Goal: Transaction & Acquisition: Obtain resource

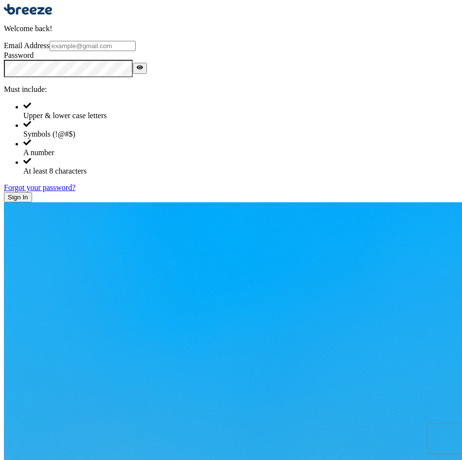
type input "[EMAIL_ADDRESS][DOMAIN_NAME]"
click at [32, 202] on button "Sign In" at bounding box center [18, 197] width 28 height 10
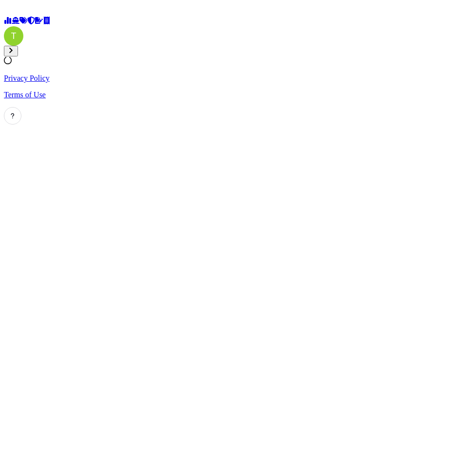
select select "2025"
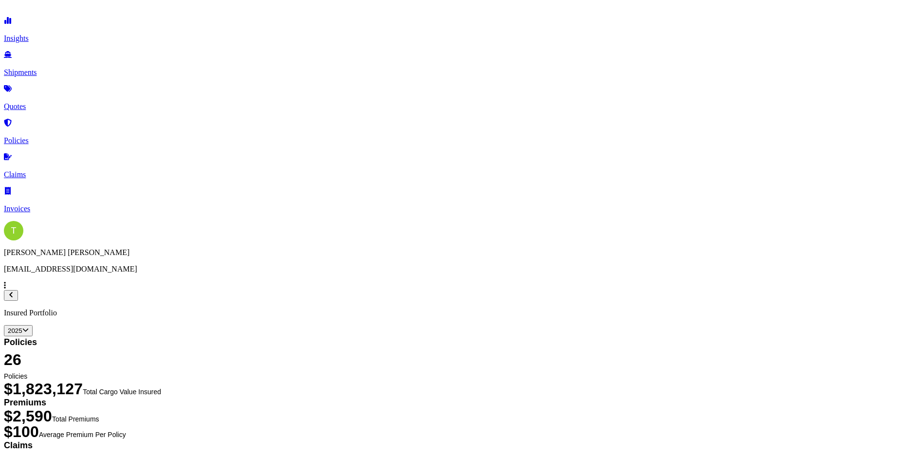
click at [62, 70] on p "Shipments" at bounding box center [461, 72] width 915 height 9
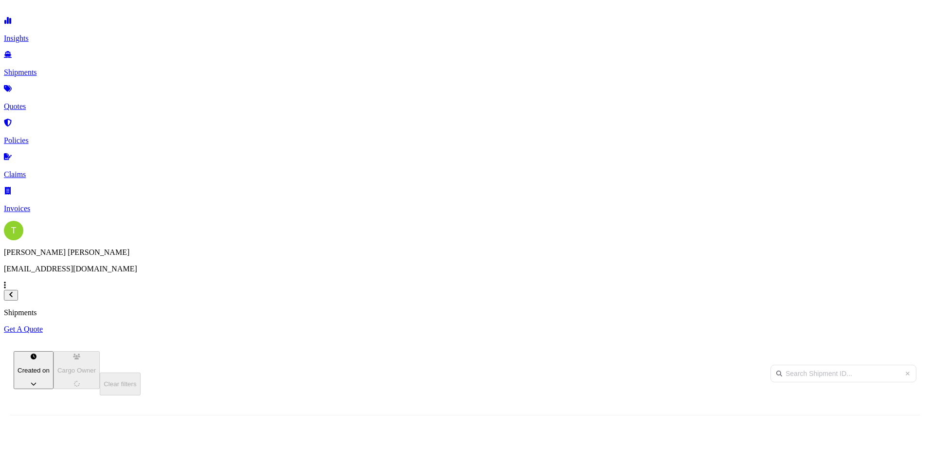
scroll to position [299, 767]
click at [462, 325] on p "Get A Quote" at bounding box center [465, 329] width 922 height 9
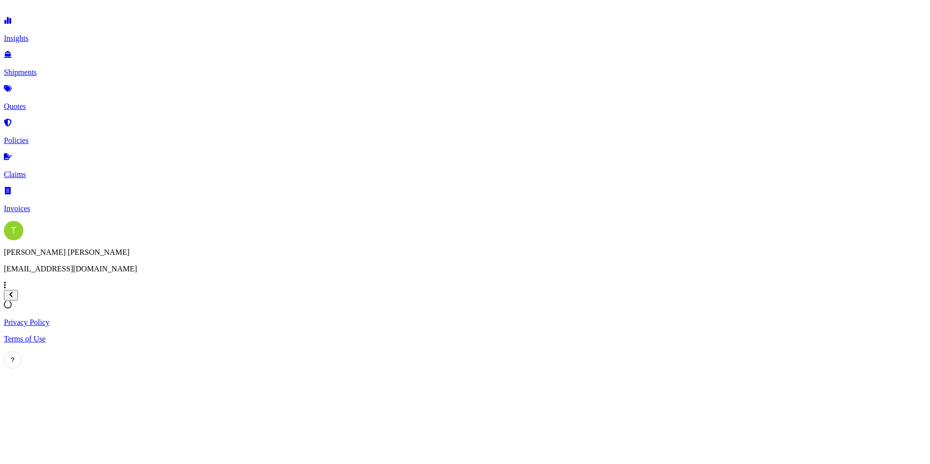
select select "Sea"
select select "1"
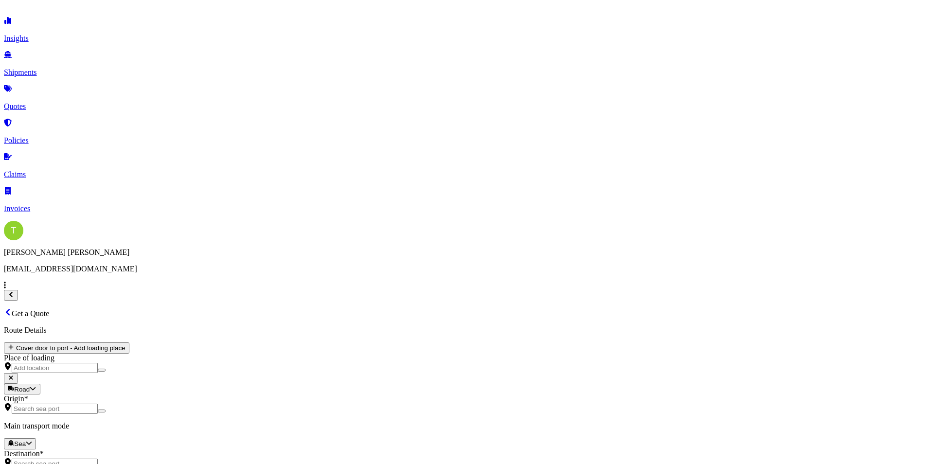
click at [176, 240] on span "Road" at bounding box center [168, 236] width 17 height 8
select select "Road"
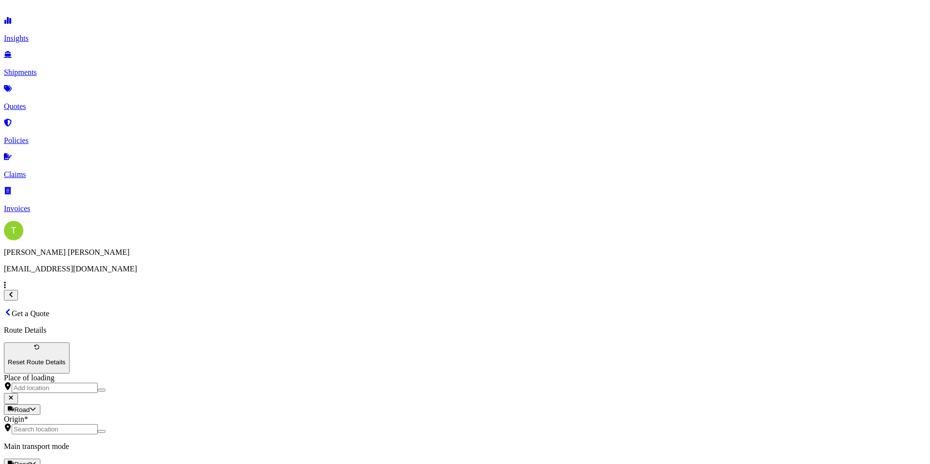
click at [98, 424] on input "Origin *" at bounding box center [55, 429] width 86 height 10
click at [98, 424] on input "Origin * Please select an origin" at bounding box center [55, 429] width 86 height 10
paste input "NDUSTRIAS [PERSON_NAME] DE [PERSON_NAME] # 403, [GEOGRAPHIC_DATA][PERSON_NAME],…"
drag, startPoint x: 171, startPoint y: 116, endPoint x: 158, endPoint y: 122, distance: 14.8
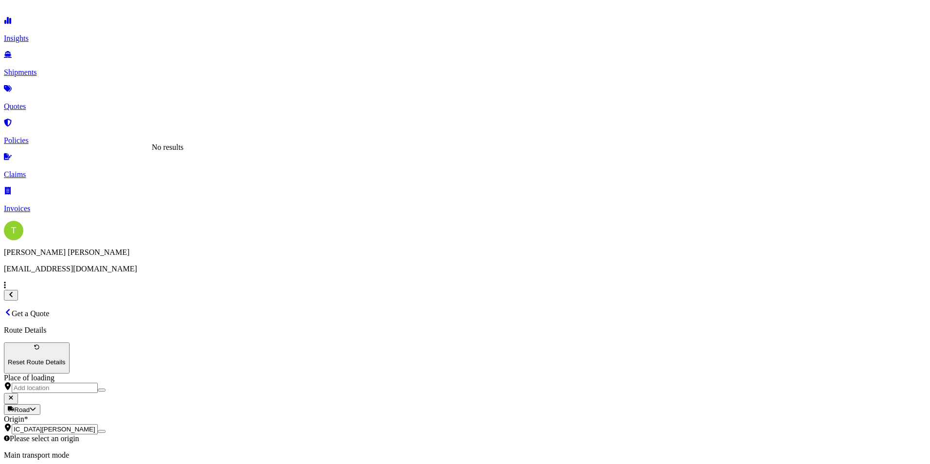
click at [145, 326] on div "Route Details Reset Route Details Place of loading Road Road Rail Origin * NDUS…" at bounding box center [465, 432] width 922 height 213
click at [98, 424] on input "NDUSTRIAS [PERSON_NAME] DE [PERSON_NAME] # 403, [GEOGRAPHIC_DATA][PERSON_NAME],…" at bounding box center [55, 429] width 86 height 10
drag, startPoint x: 222, startPoint y: 121, endPoint x: 126, endPoint y: 121, distance: 96.3
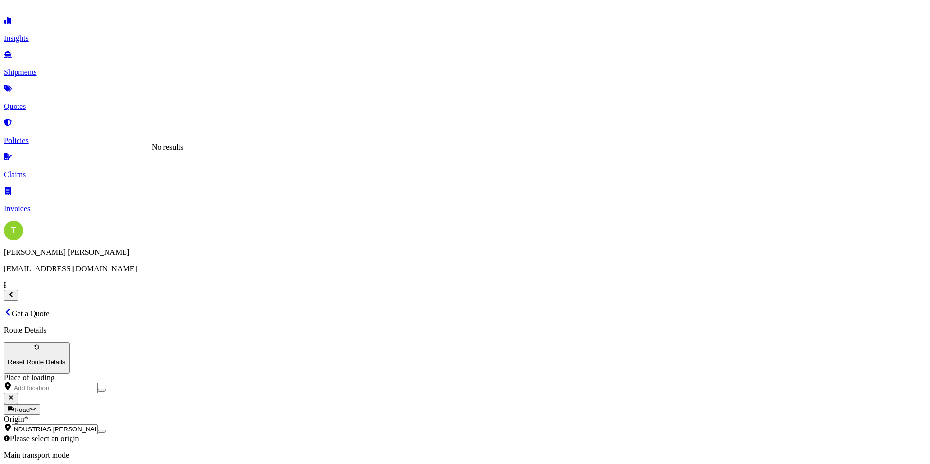
click at [98, 424] on input "NDUSTRIAS [PERSON_NAME] DE [PERSON_NAME] # 403, [GEOGRAPHIC_DATA][PERSON_NAME],…" at bounding box center [55, 429] width 86 height 10
click at [228, 152] on span "[STREET_ADDRESS][PERSON_NAME]" at bounding box center [219, 149] width 135 height 8
type input "[STREET_ADDRESS][PERSON_NAME]"
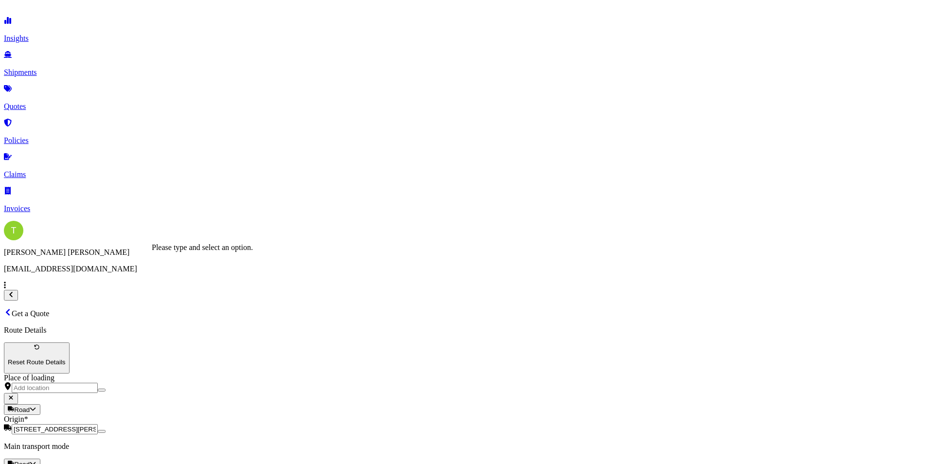
paste input "[STREET_ADDRESS]"
click at [212, 253] on span "[STREET_ADDRESS]" at bounding box center [188, 249] width 73 height 8
type input "[STREET_ADDRESS]"
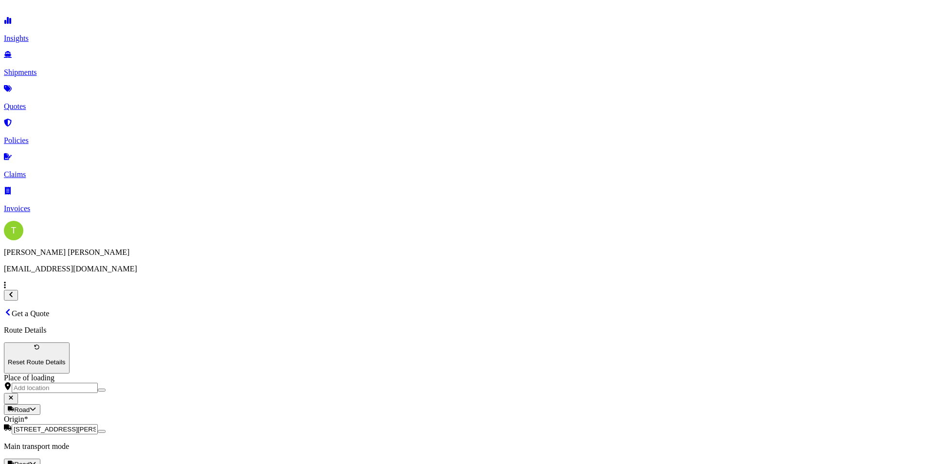
scroll to position [0, 0]
click at [366, 190] on div "Footwear" at bounding box center [351, 185] width 29 height 9
type input "Footwear"
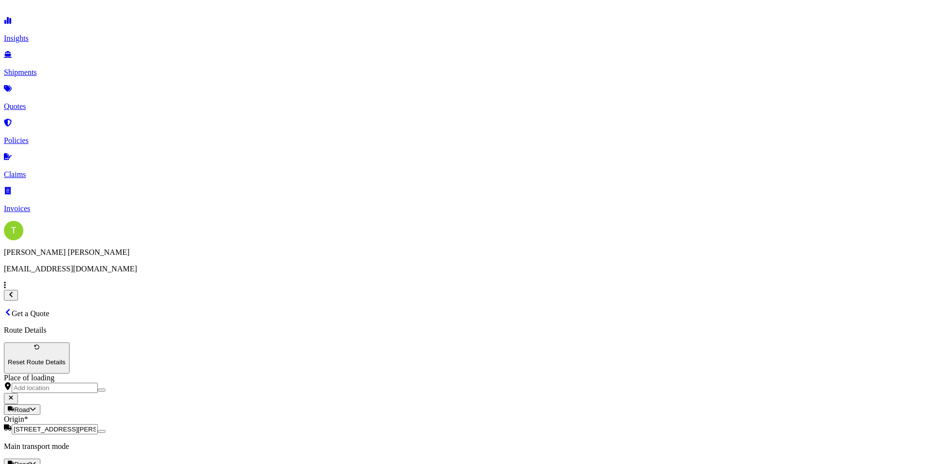
type textarea "Footwear"
type input "68,924.05"
click at [462, 264] on span "[STREET_ADDRESS]" at bounding box center [724, 260] width 73 height 8
type input "HUCKBERRY INC"
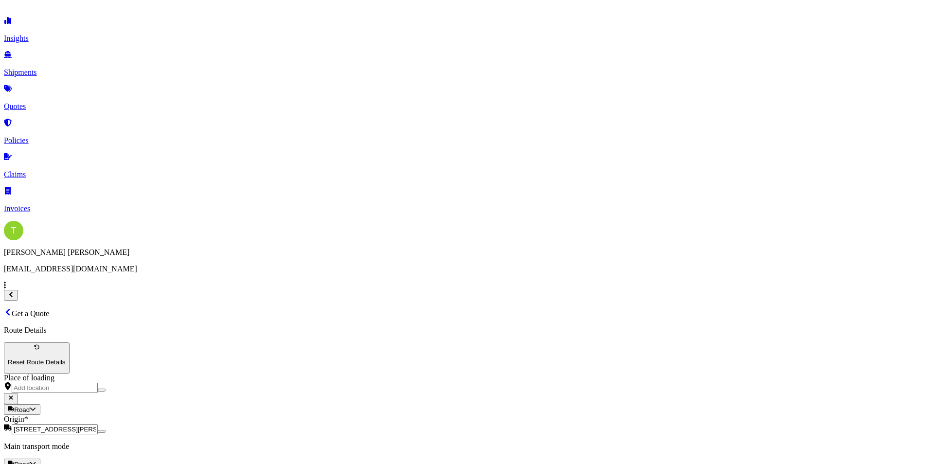
type input "4,330"
paste input "S00107456"
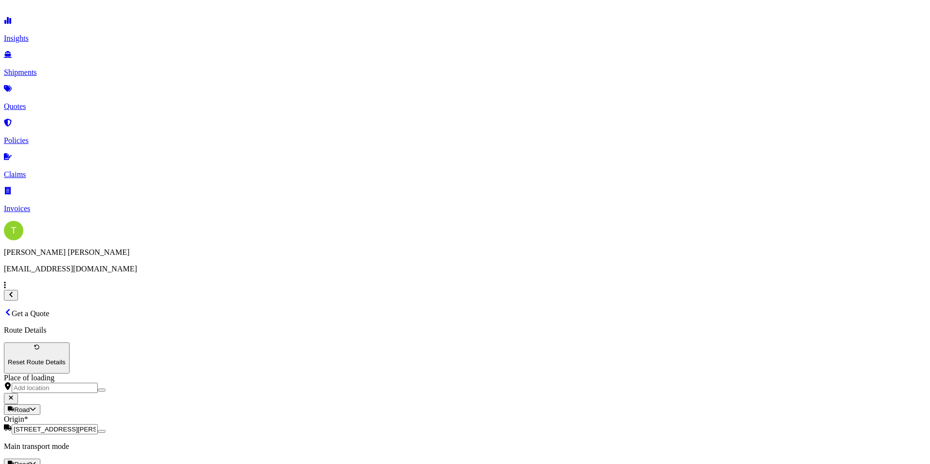
type input "S00107456"
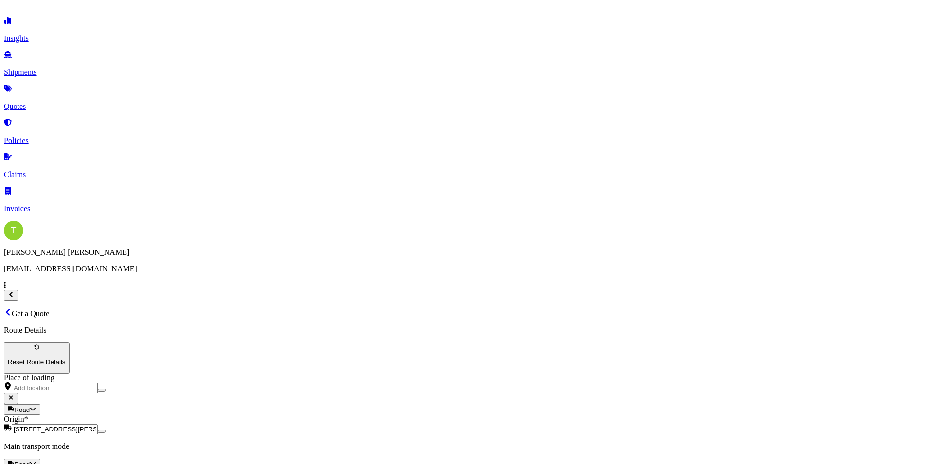
drag, startPoint x: 668, startPoint y: 312, endPoint x: 629, endPoint y: 312, distance: 39.4
type input "Forward Air"
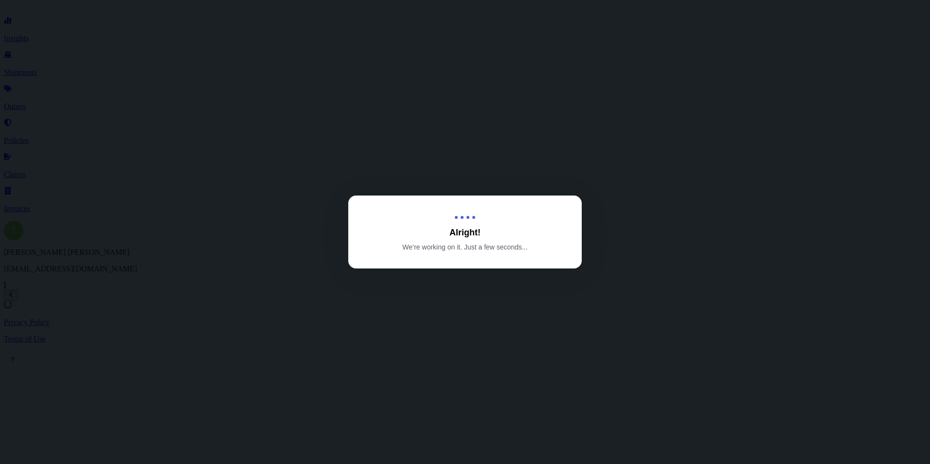
select select "Road"
select select "1"
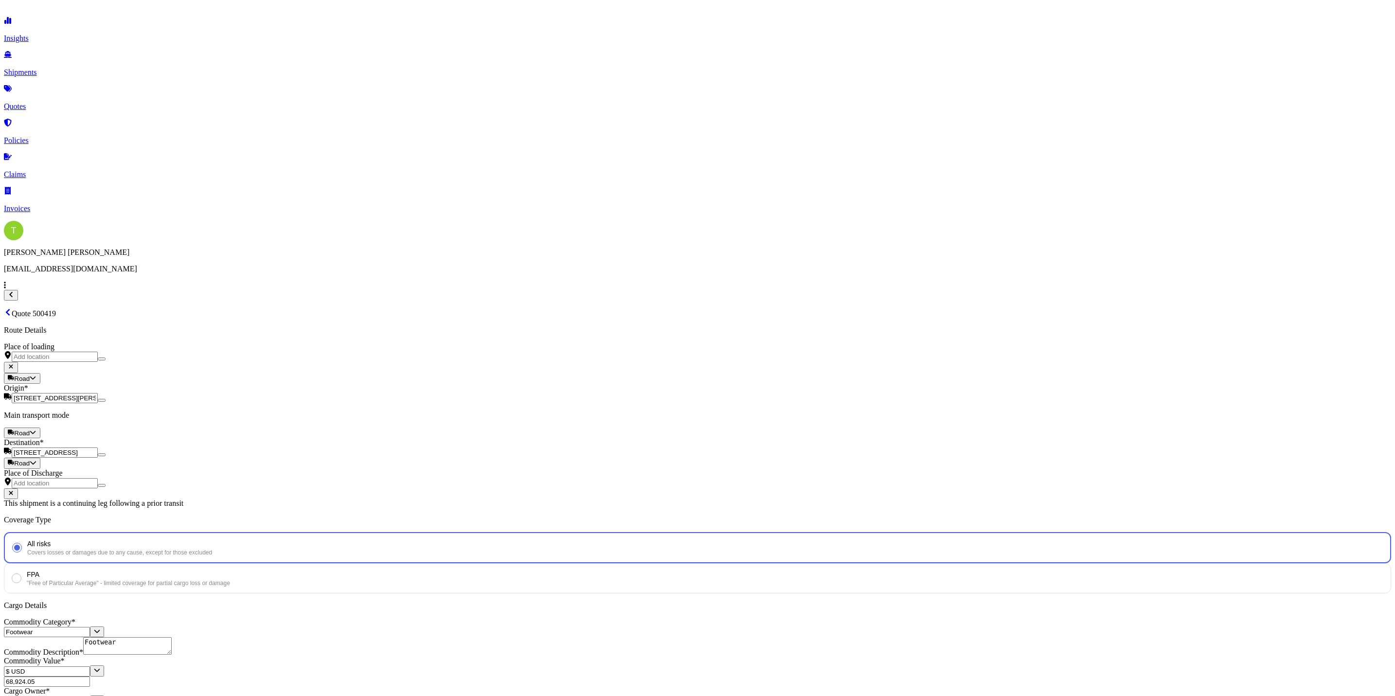
click at [210, 308] on p "Quote 500419" at bounding box center [697, 313] width 1387 height 10
click at [292, 308] on div "Quote 500419" at bounding box center [697, 313] width 1387 height 10
drag, startPoint x: 250, startPoint y: 22, endPoint x: 230, endPoint y: 28, distance: 20.8
click at [230, 308] on div "Quote 500419" at bounding box center [697, 313] width 1387 height 10
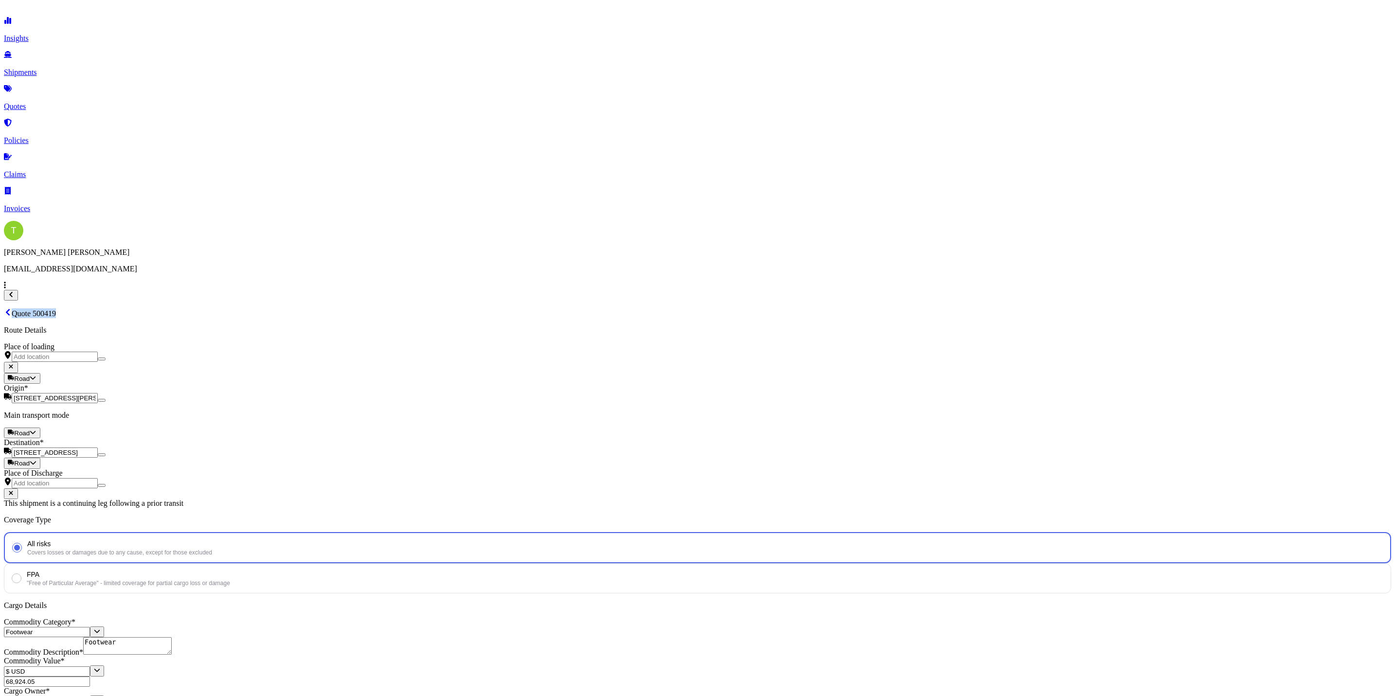
copy p "Quote 500419"
